Goal: Go to known website: Access a specific website the user already knows

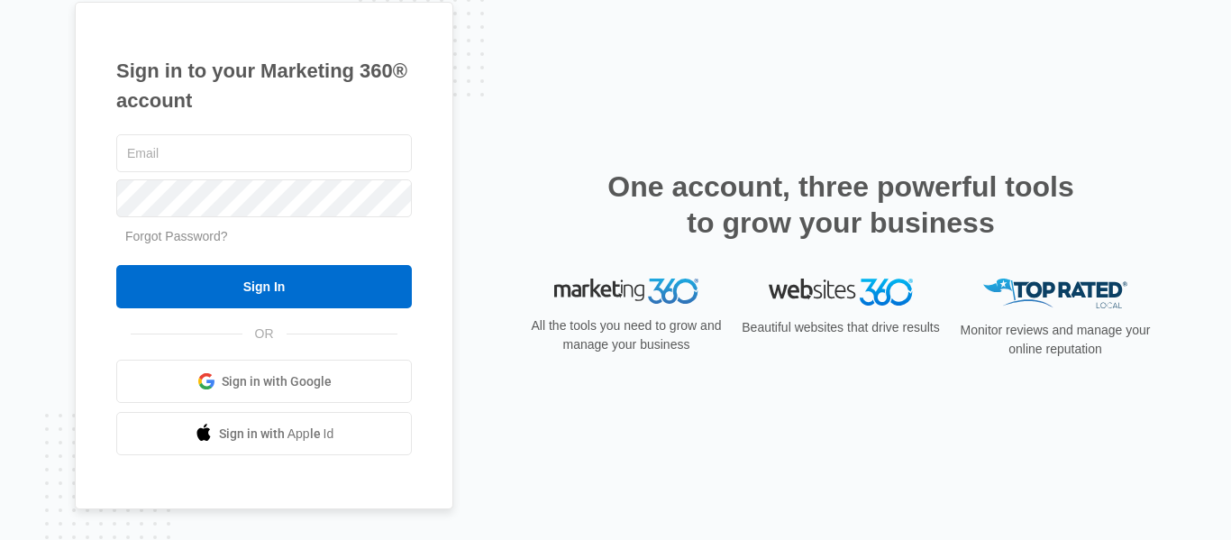
click at [269, 392] on link "Sign in with Google" at bounding box center [264, 380] width 296 height 43
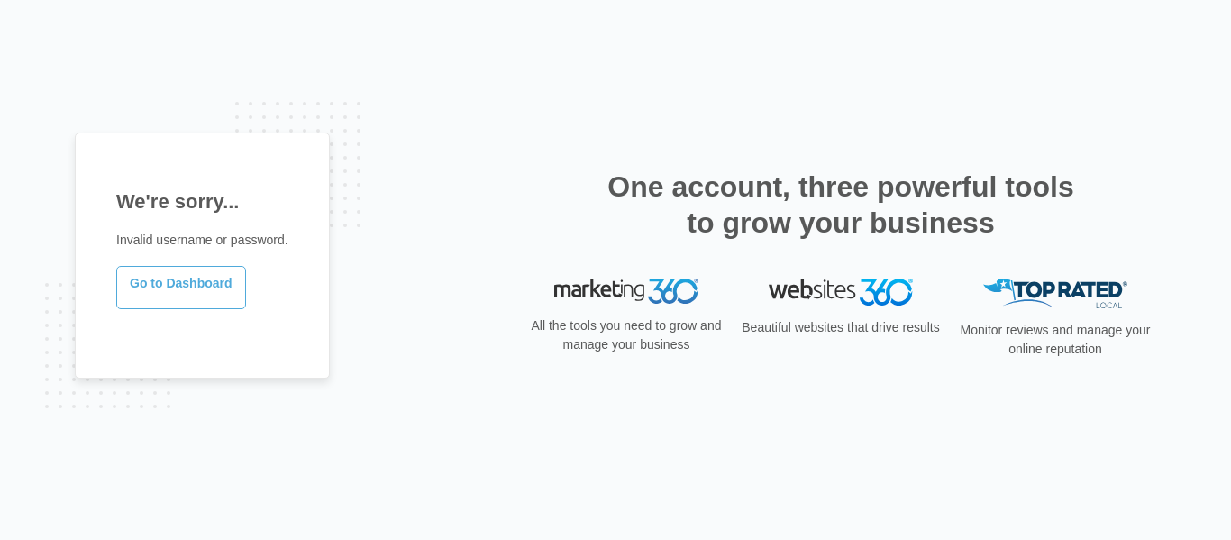
click at [159, 278] on link "Go to Dashboard" at bounding box center [181, 287] width 130 height 43
